Goal: Task Accomplishment & Management: Manage account settings

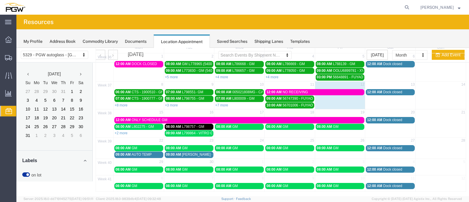
scroll to position [240, 0]
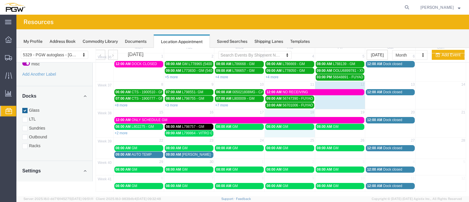
click at [285, 129] on td "08:00 AM GM" at bounding box center [289, 129] width 50 height 13
select select "1"
select select
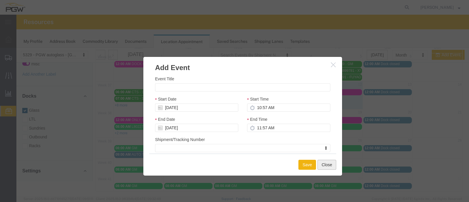
drag, startPoint x: 158, startPoint y: 86, endPoint x: 326, endPoint y: 162, distance: 184.4
click at [326, 162] on button "Close" at bounding box center [326, 165] width 19 height 10
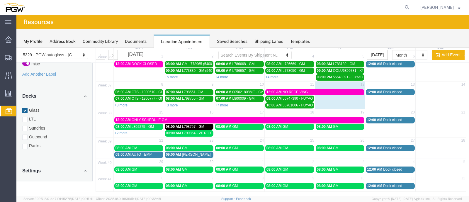
click at [283, 124] on span "GM" at bounding box center [285, 126] width 6 height 4
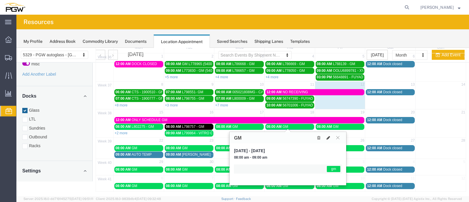
click at [328, 136] on icon at bounding box center [328, 138] width 4 height 4
select select "1"
select select "340"
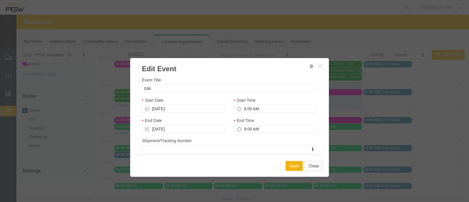
drag, startPoint x: 247, startPoint y: 71, endPoint x: 234, endPoint y: 72, distance: 12.9
click at [234, 72] on h3 "Edit Event" at bounding box center [229, 66] width 199 height 16
click at [142, 89] on input "GM" at bounding box center [229, 88] width 175 height 8
paste input "L812929"
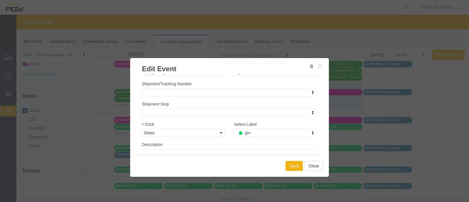
scroll to position [73, 0]
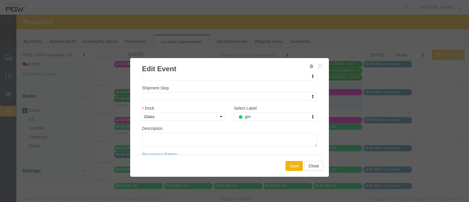
type input "L812929 - GM"
click at [151, 138] on textarea "Description" at bounding box center [229, 140] width 175 height 14
type textarea "[PERSON_NAME] [GEOGRAPHIC_DATA]"
click at [293, 163] on button "Save" at bounding box center [294, 166] width 18 height 10
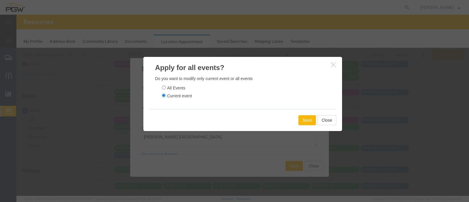
click at [302, 118] on button "Save" at bounding box center [307, 120] width 18 height 10
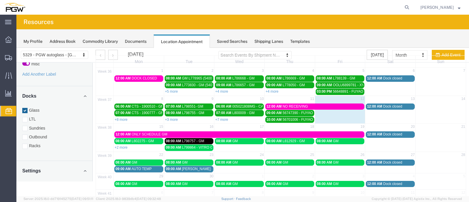
scroll to position [35, 0]
